Goal: Task Accomplishment & Management: Use online tool/utility

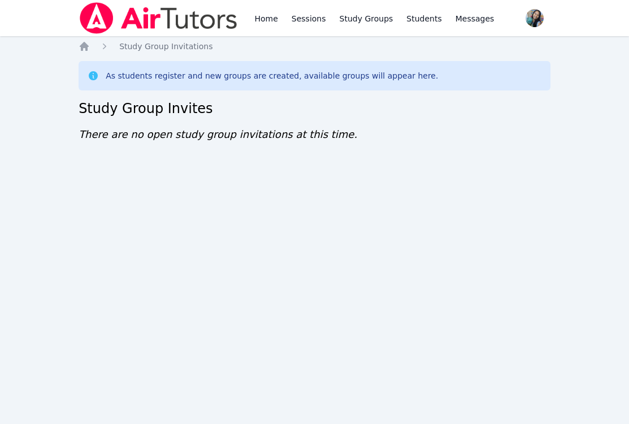
click at [165, 241] on div "Home Sessions Study Groups Students Messages Open user menu [PERSON_NAME] Open …" at bounding box center [314, 212] width 629 height 424
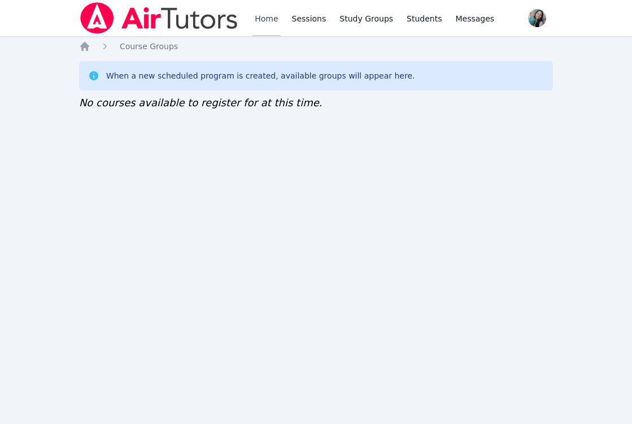
click at [265, 21] on link "Home" at bounding box center [266, 18] width 28 height 36
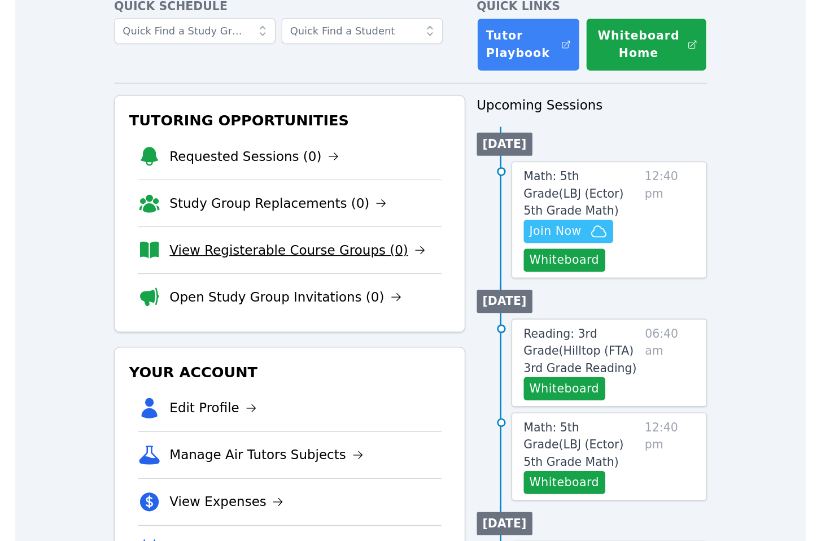
scroll to position [85, 0]
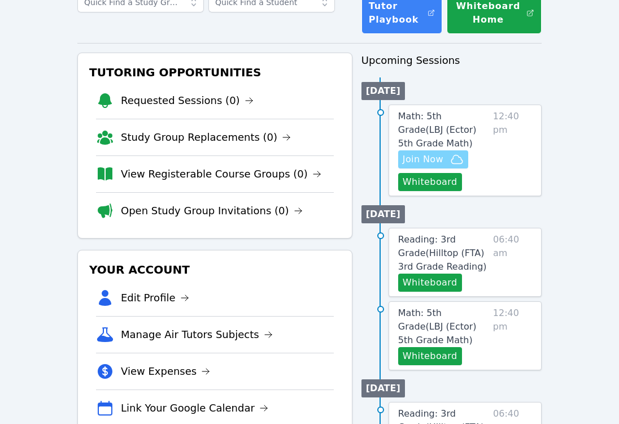
click at [440, 152] on span "Join Now" at bounding box center [423, 159] width 41 height 14
click at [447, 152] on span "Join Now" at bounding box center [433, 159] width 61 height 14
click at [434, 152] on span "Join Now" at bounding box center [423, 159] width 41 height 14
click at [433, 173] on button "Whiteboard" at bounding box center [430, 182] width 64 height 18
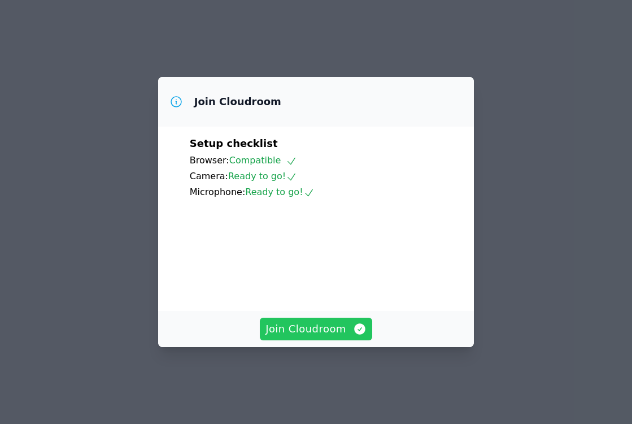
click at [321, 340] on button "Join Cloudroom" at bounding box center [316, 328] width 112 height 23
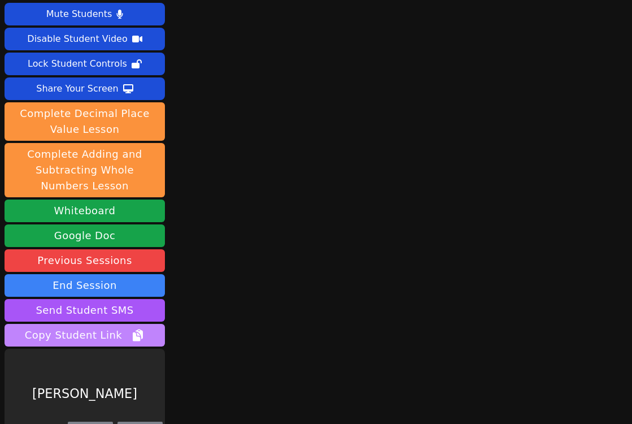
scroll to position [40, 0]
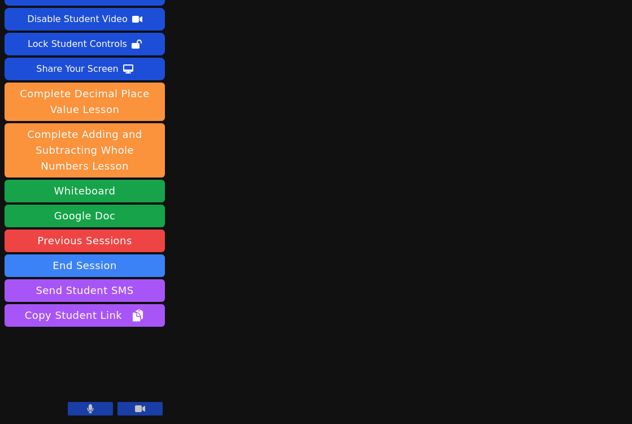
click at [88, 410] on icon at bounding box center [90, 408] width 7 height 9
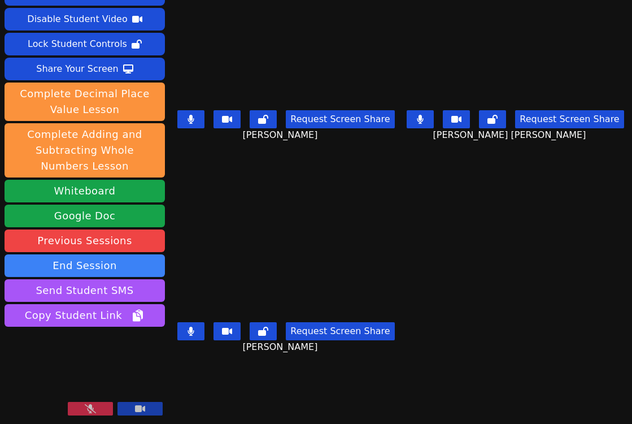
click at [86, 408] on icon at bounding box center [90, 408] width 11 height 9
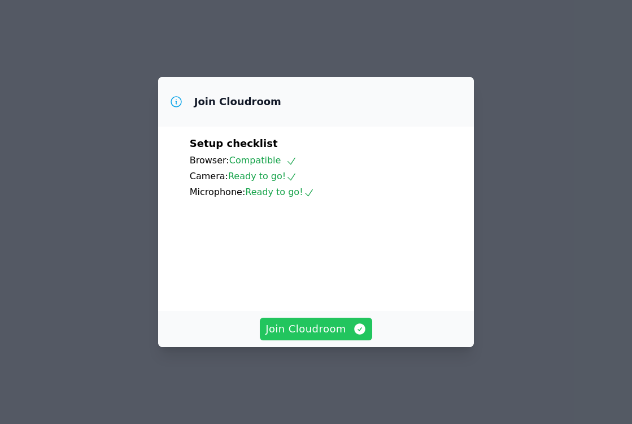
click at [321, 337] on span "Join Cloudroom" at bounding box center [315, 329] width 101 height 16
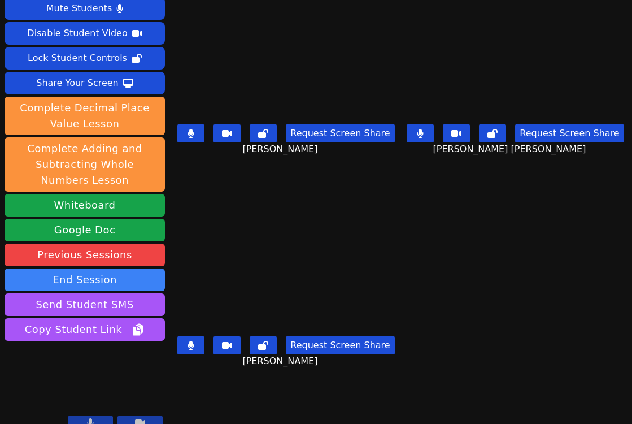
scroll to position [40, 0]
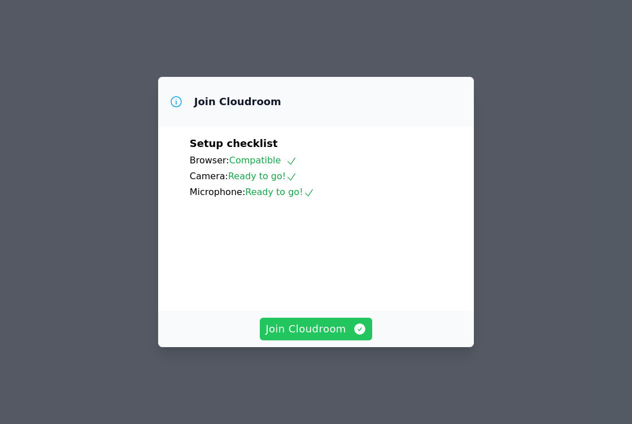
click at [334, 337] on span "Join Cloudroom" at bounding box center [315, 329] width 101 height 16
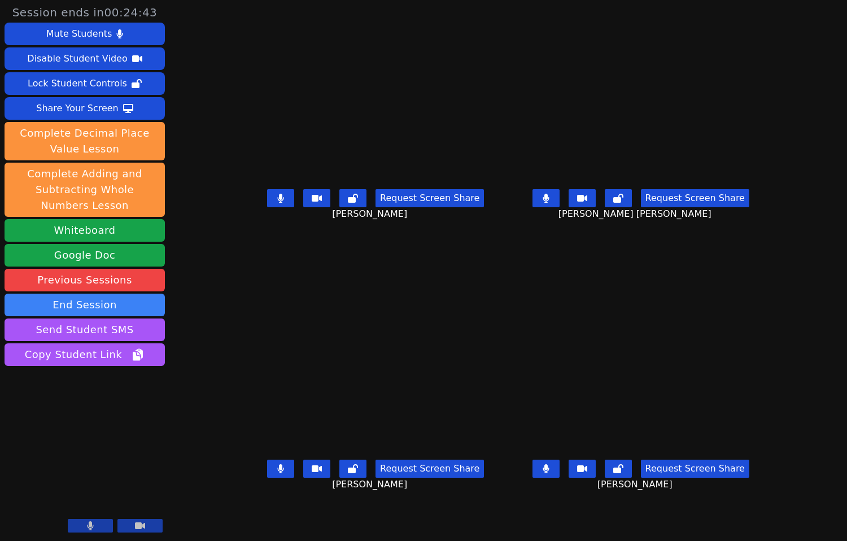
click at [498, 423] on main "KAMILAH SANTOS Request Screen Share KAMILAH SANTOS ESTEVAN JR ADAME CASILLAS Re…" at bounding box center [507, 270] width 521 height 541
click at [471, 423] on div "Brandon Malvaez Request Screen Share Brandon Malvaez" at bounding box center [375, 405] width 256 height 270
click at [385, 423] on div "Brandon Malvaez Request Screen Share Brandon Malvaez" at bounding box center [375, 405] width 256 height 270
click at [321, 423] on div "Brandon Malvaez Request Screen Share Brandon Malvaez" at bounding box center [375, 405] width 256 height 270
click at [381, 270] on div "Brandon Malvaez Request Screen Share Brandon Malvaez" at bounding box center [375, 405] width 256 height 270
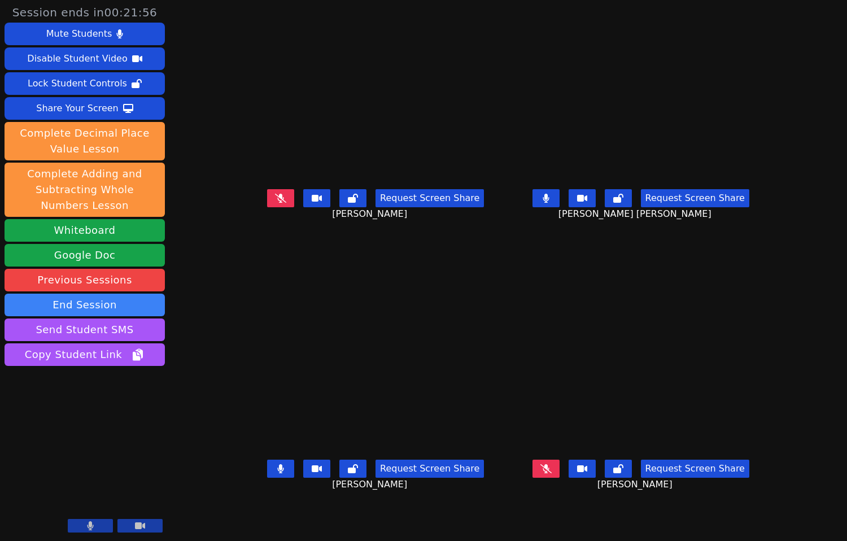
click at [267, 423] on button at bounding box center [280, 469] width 27 height 18
click at [287, 230] on div "Request Screen Share KAMILAH SANTOS" at bounding box center [375, 207] width 256 height 45
click at [560, 207] on button at bounding box center [546, 198] width 27 height 18
click at [267, 207] on button at bounding box center [280, 198] width 27 height 18
click at [277, 203] on icon at bounding box center [280, 198] width 7 height 9
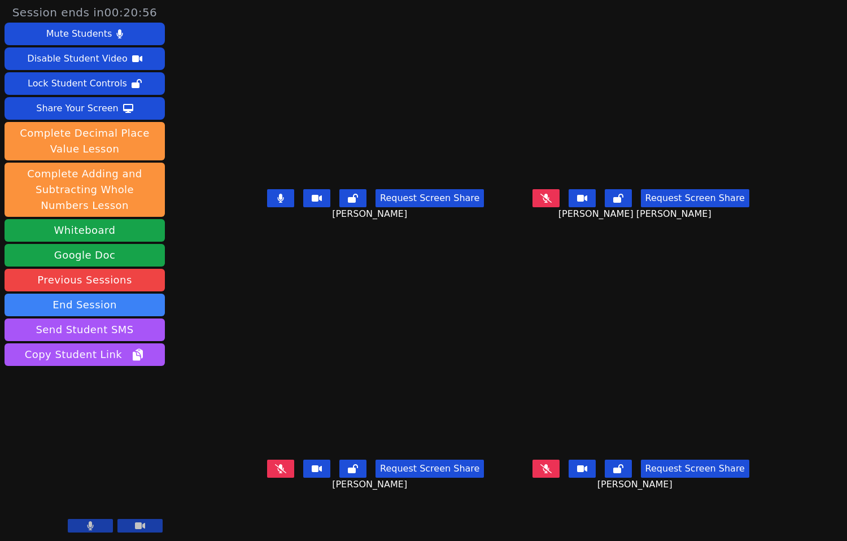
click at [267, 207] on button at bounding box center [280, 198] width 27 height 18
click at [267, 200] on button at bounding box center [280, 198] width 27 height 18
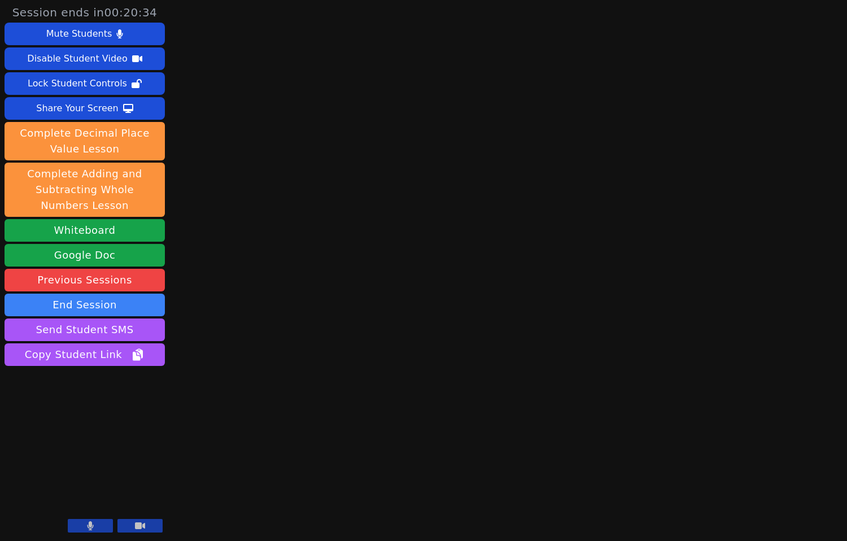
click at [448, 420] on main at bounding box center [508, 270] width 226 height 541
click at [86, 423] on button at bounding box center [90, 526] width 45 height 14
click at [631, 158] on div "Session ends in 00:19:46 Mute Students Disable Student Video Lock Student Contr…" at bounding box center [423, 270] width 847 height 541
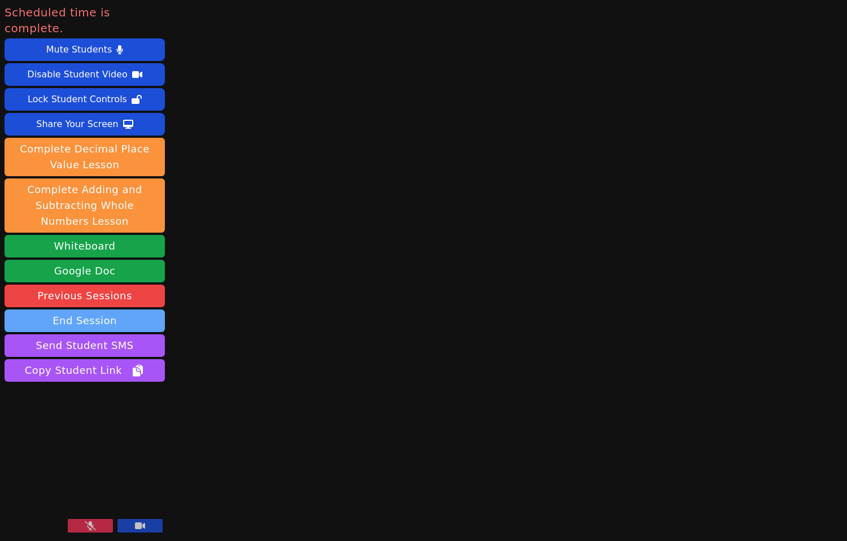
click at [93, 309] on button "End Session" at bounding box center [85, 320] width 160 height 23
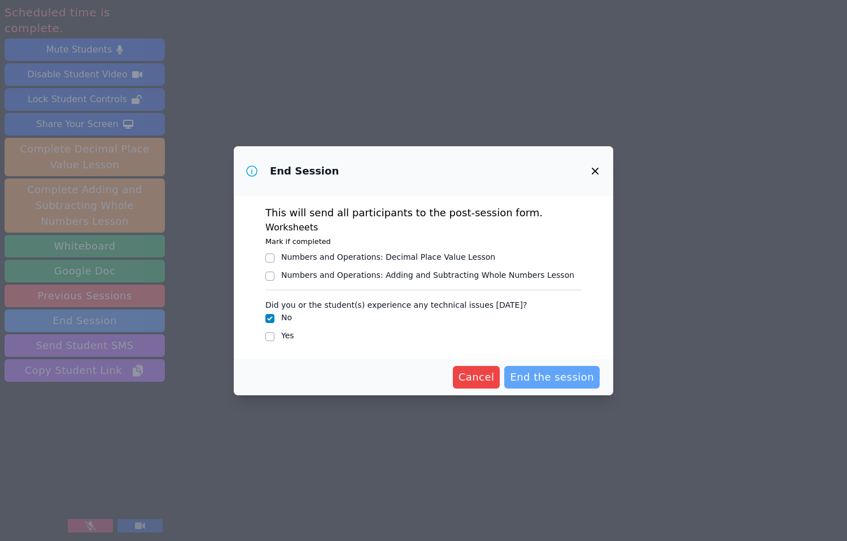
click at [568, 380] on span "End the session" at bounding box center [552, 377] width 84 height 16
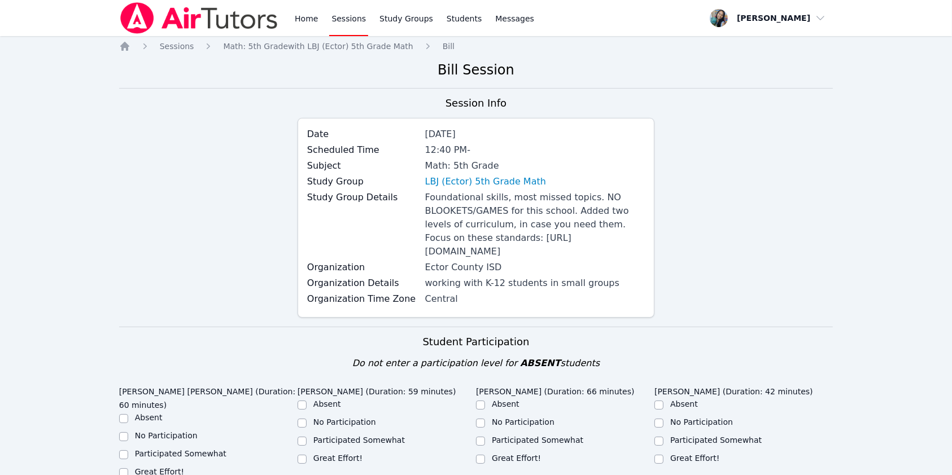
drag, startPoint x: 2165, startPoint y: 1, endPoint x: 196, endPoint y: 286, distance: 1989.7
click at [196, 290] on div "Session Info Date Sep 30, 2025 Scheduled Time 12:40 PM - Subject Math: 5th Grad…" at bounding box center [476, 211] width 714 height 232
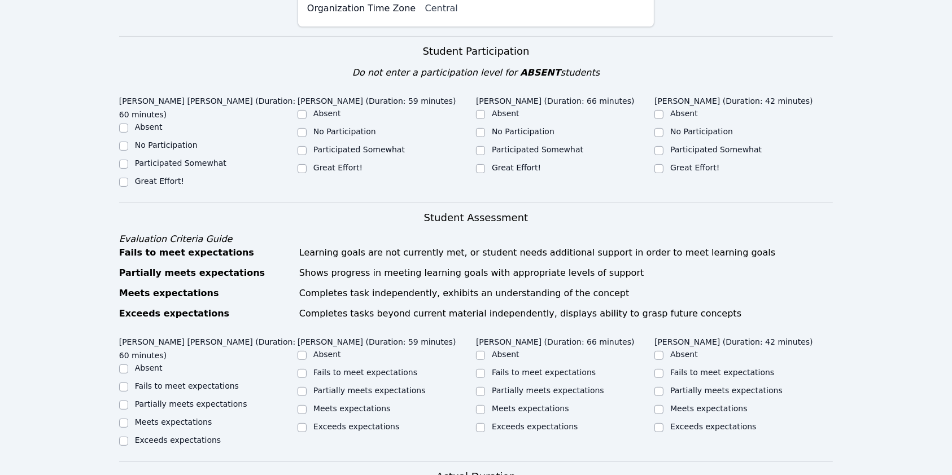
scroll to position [226, 0]
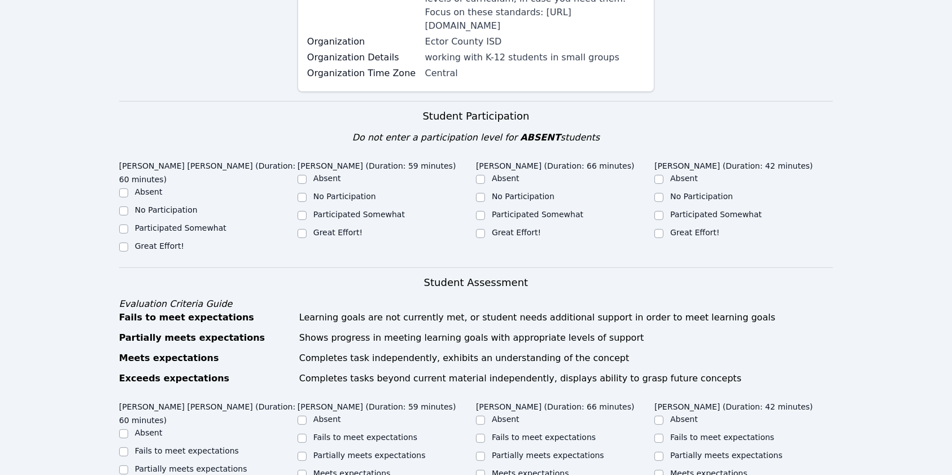
click at [171, 233] on label "Participated Somewhat" at bounding box center [180, 228] width 91 height 9
click at [128, 234] on input "Participated Somewhat" at bounding box center [123, 229] width 9 height 9
checkbox input "true"
click at [332, 219] on label "Participated Somewhat" at bounding box center [358, 214] width 91 height 9
click at [307, 220] on input "Participated Somewhat" at bounding box center [302, 215] width 9 height 9
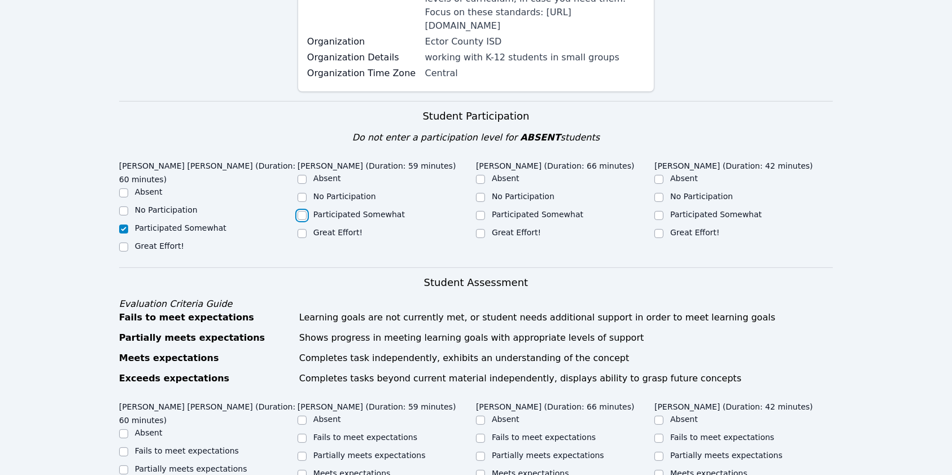
checkbox input "true"
click at [560, 219] on label "Participated Somewhat" at bounding box center [537, 214] width 91 height 9
click at [485, 220] on input "Participated Somewhat" at bounding box center [480, 215] width 9 height 9
checkbox input "true"
click at [631, 219] on label "Participated Somewhat" at bounding box center [715, 214] width 91 height 9
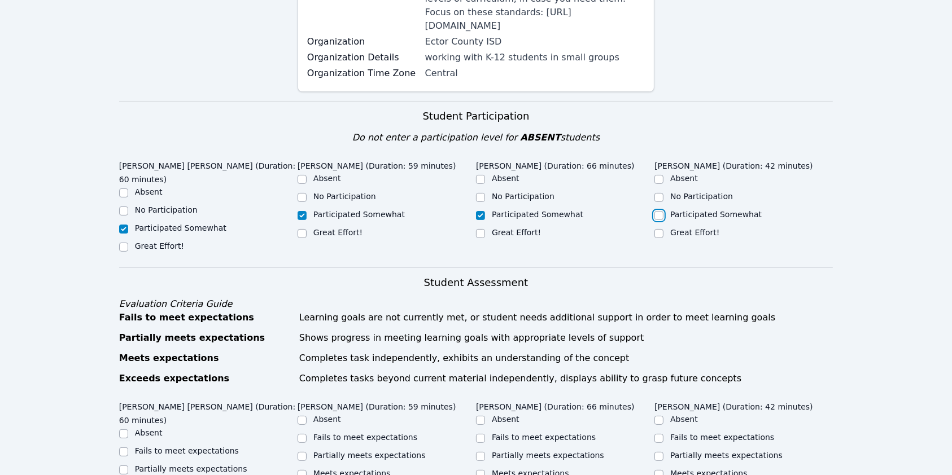
click at [631, 220] on input "Participated Somewhat" at bounding box center [659, 215] width 9 height 9
checkbox input "true"
click at [631, 237] on label "Great Effort!" at bounding box center [694, 232] width 49 height 9
click at [631, 238] on input "Great Effort!" at bounding box center [659, 233] width 9 height 9
checkbox input "true"
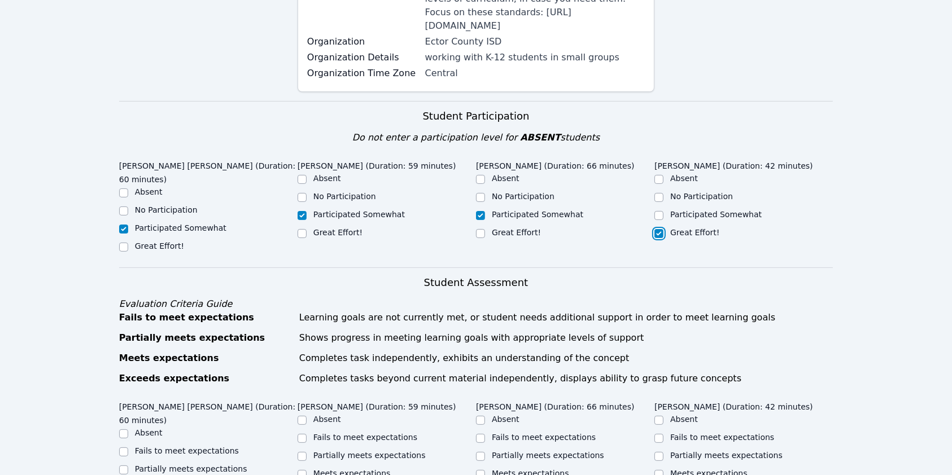
checkbox input "false"
click at [514, 237] on label "Great Effort!" at bounding box center [516, 232] width 49 height 9
click at [485, 238] on input "Great Effort!" at bounding box center [480, 233] width 9 height 9
checkbox input "true"
checkbox input "false"
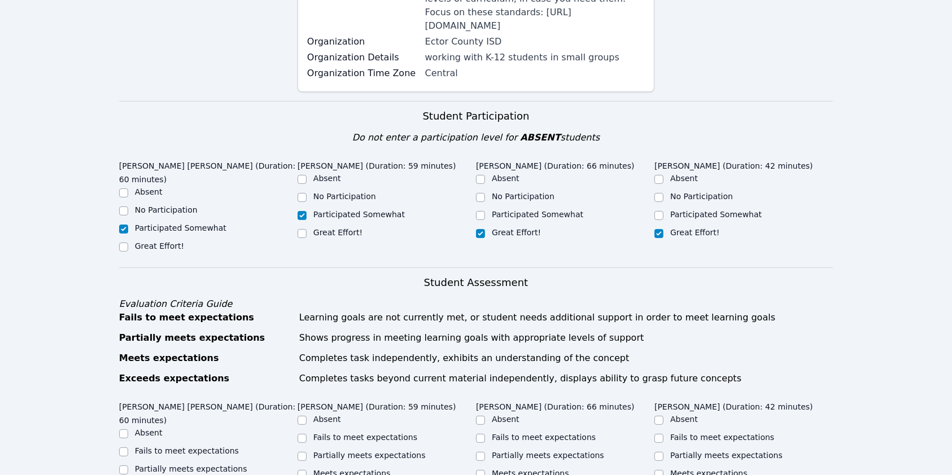
click at [325, 241] on div "Great Effort!" at bounding box center [387, 234] width 178 height 14
click at [303, 238] on input "Great Effort!" at bounding box center [302, 233] width 9 height 9
checkbox input "true"
checkbox input "false"
click at [136, 251] on label "Great Effort!" at bounding box center [159, 246] width 49 height 9
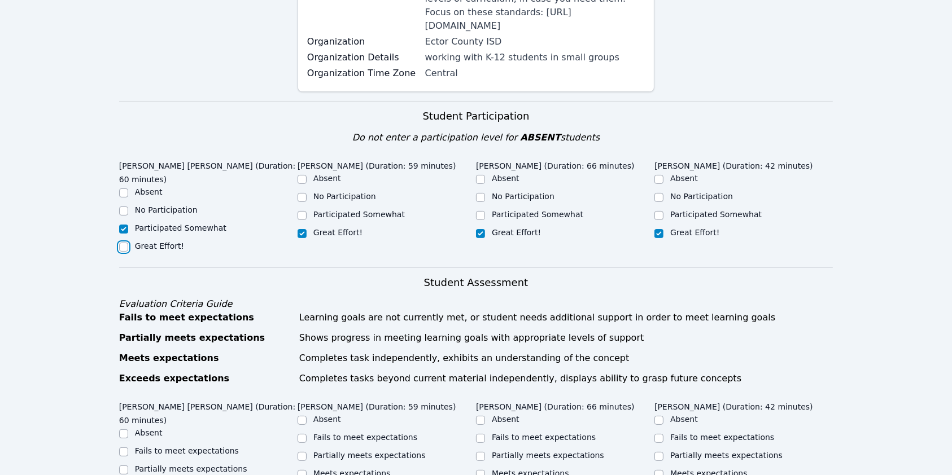
click at [128, 252] on input "Great Effort!" at bounding box center [123, 247] width 9 height 9
checkbox input "true"
checkbox input "false"
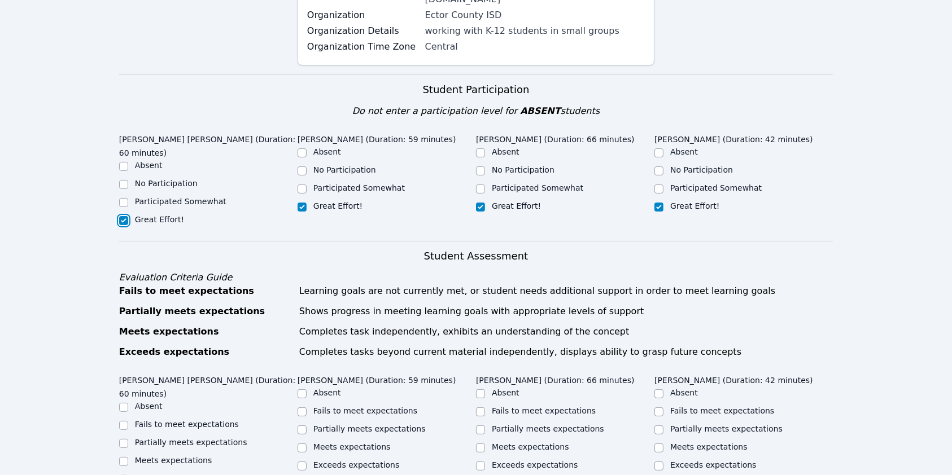
scroll to position [527, 0]
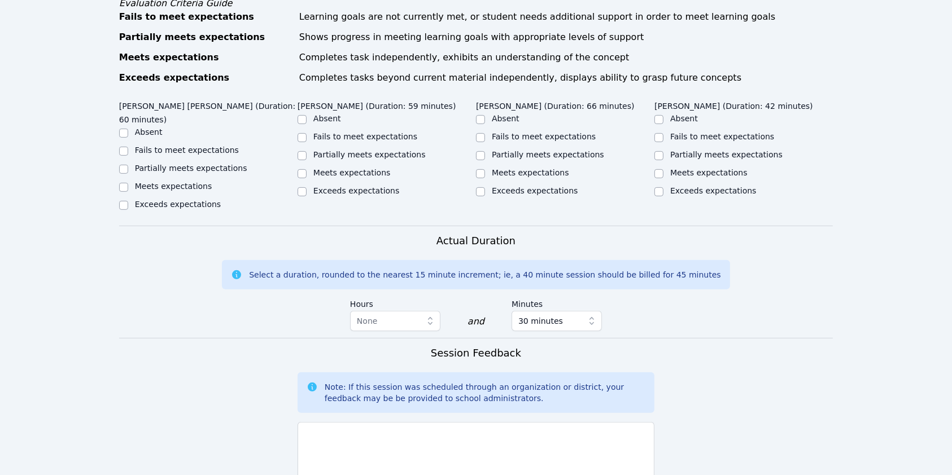
click at [159, 191] on label "Meets expectations" at bounding box center [173, 186] width 77 height 9
click at [128, 192] on input "Meets expectations" at bounding box center [123, 187] width 9 height 9
checkbox input "true"
click at [346, 177] on label "Meets expectations" at bounding box center [351, 172] width 77 height 9
click at [307, 178] on input "Meets expectations" at bounding box center [302, 173] width 9 height 9
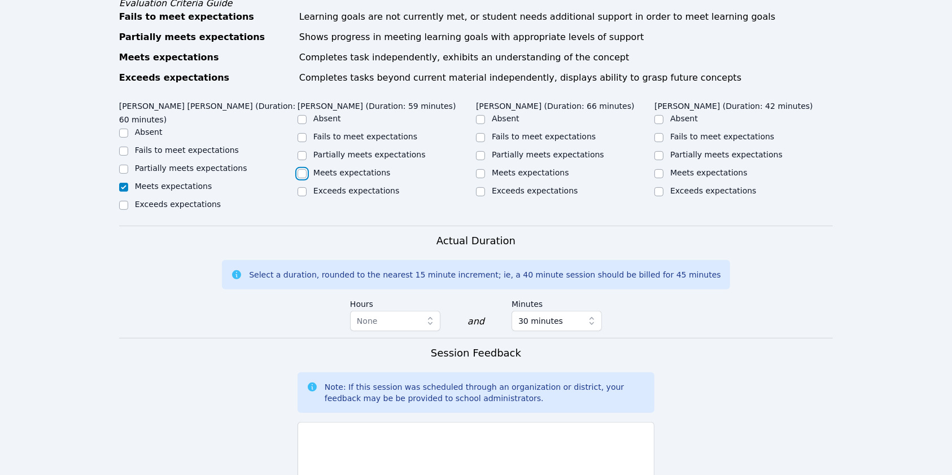
checkbox input "true"
click at [504, 181] on div "Meets expectations" at bounding box center [565, 174] width 178 height 14
click at [524, 177] on label "Meets expectations" at bounding box center [530, 172] width 77 height 9
click at [485, 178] on input "Meets expectations" at bounding box center [480, 173] width 9 height 9
checkbox input "true"
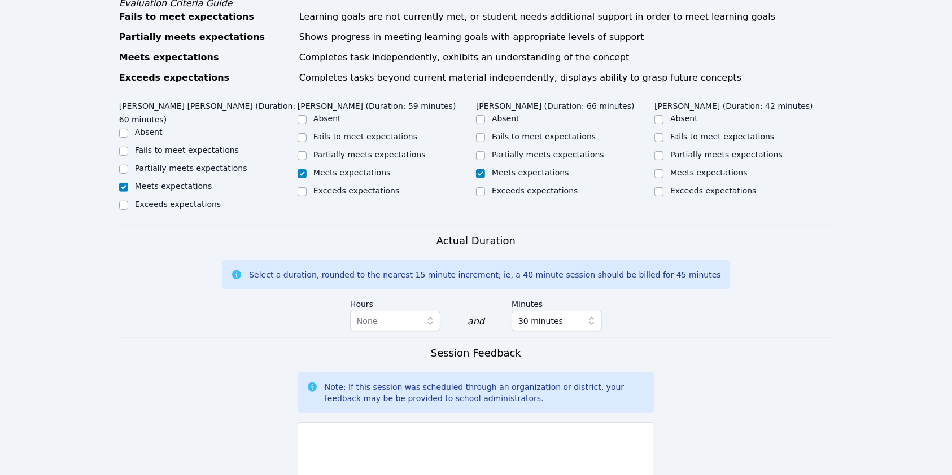
click at [631, 177] on label "Meets expectations" at bounding box center [708, 172] width 77 height 9
click at [631, 178] on input "Meets expectations" at bounding box center [659, 173] width 9 height 9
checkbox input "true"
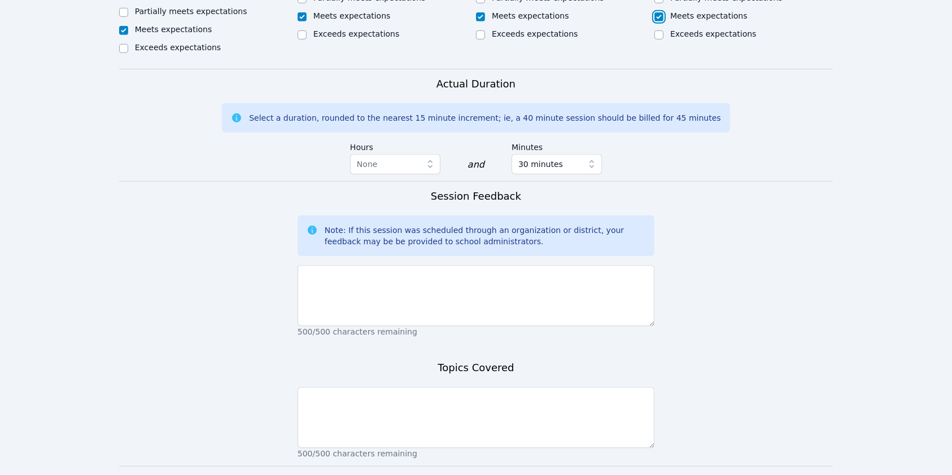
scroll to position [753, 0]
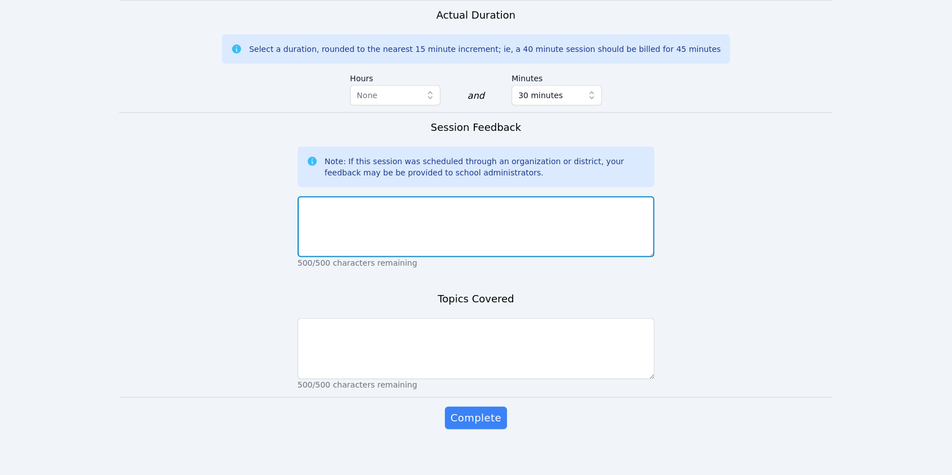
click at [417, 258] on textarea at bounding box center [476, 227] width 357 height 61
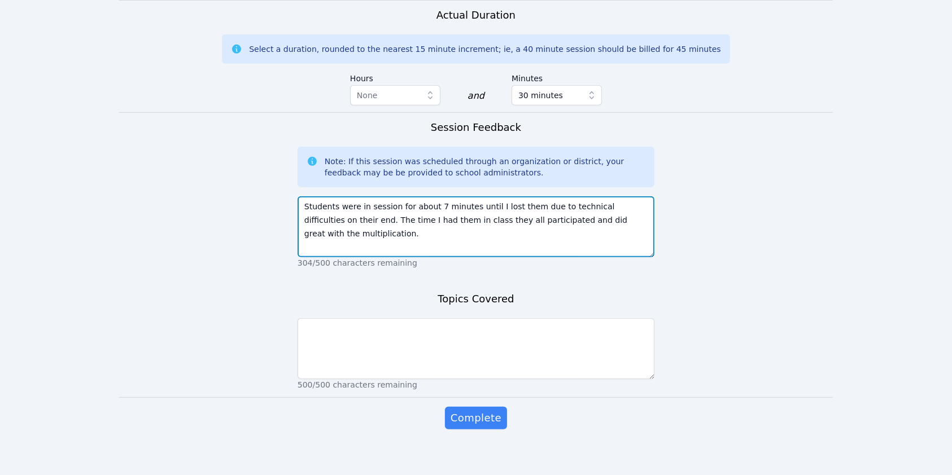
type textarea "Students were in session for about 7 minutes until I lost them due to technical…"
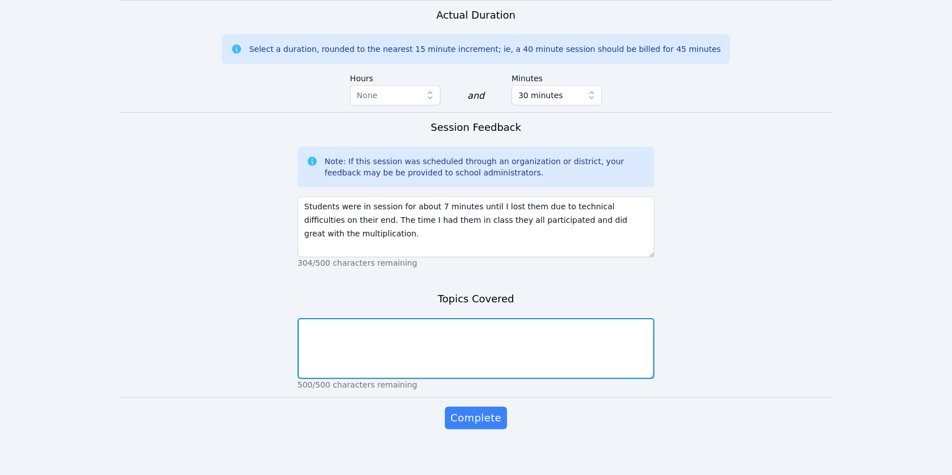
click at [469, 379] on textarea at bounding box center [476, 349] width 357 height 61
type textarea "multiplication"
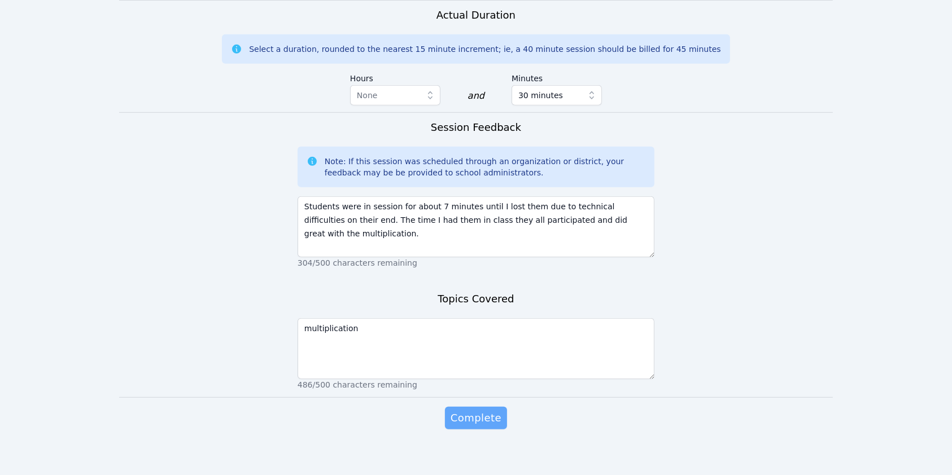
click at [480, 423] on span "Complete" at bounding box center [476, 419] width 51 height 16
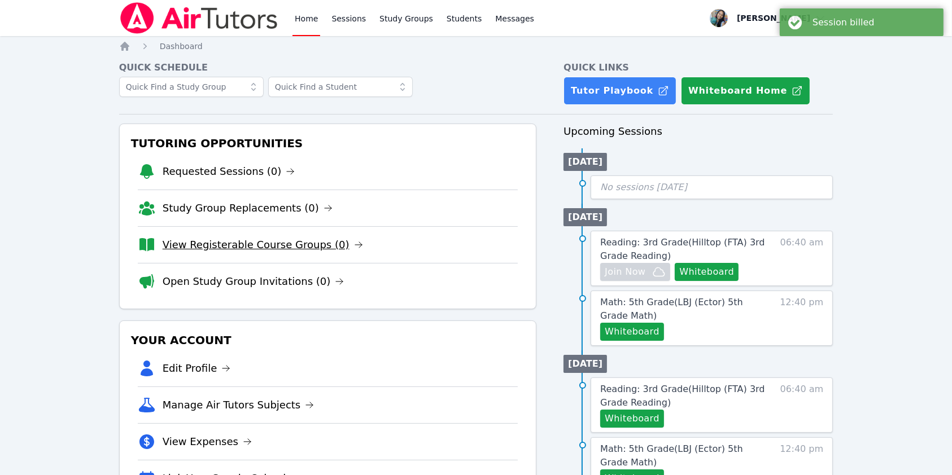
click at [281, 251] on link "View Registerable Course Groups (0)" at bounding box center [263, 245] width 200 height 16
